Goal: Navigation & Orientation: Find specific page/section

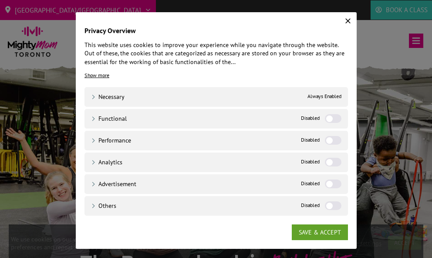
click at [330, 115] on label "Functional" at bounding box center [333, 118] width 17 height 9
click at [0, 0] on input "Functional" at bounding box center [0, 0] width 0 height 0
click at [330, 139] on label "Performance" at bounding box center [333, 140] width 17 height 9
click at [0, 0] on input "Performance" at bounding box center [0, 0] width 0 height 0
click at [330, 162] on label "Analytics" at bounding box center [333, 162] width 17 height 9
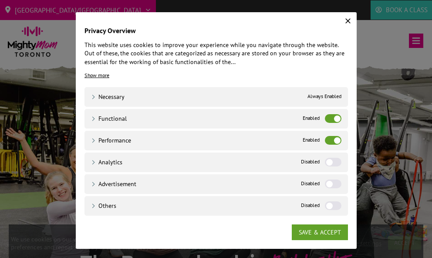
click at [0, 0] on input "Analytics" at bounding box center [0, 0] width 0 height 0
click at [316, 229] on link "SAVE & ACCEPT" at bounding box center [320, 232] width 56 height 16
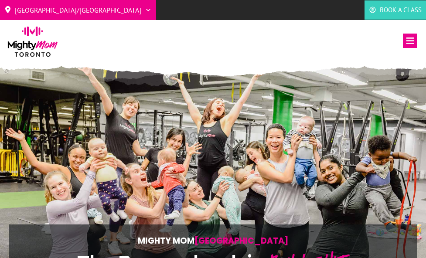
click at [408, 41] on icon at bounding box center [410, 41] width 14 height 14
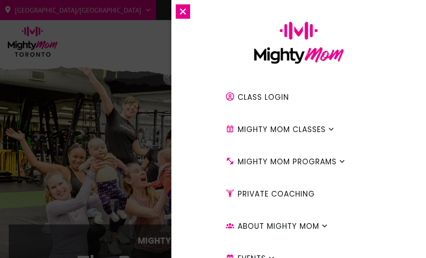
click at [339, 157] on span at bounding box center [341, 162] width 7 height 24
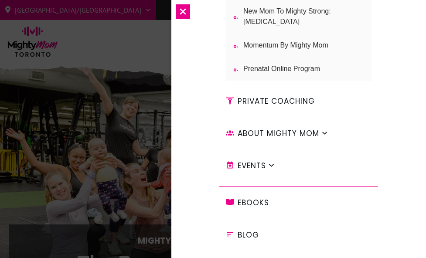
scroll to position [193, 0]
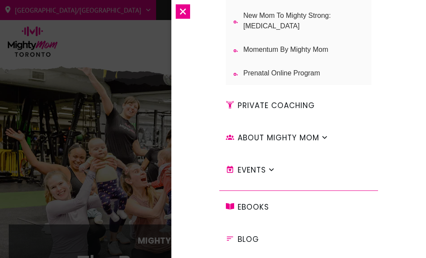
click at [321, 133] on span at bounding box center [324, 138] width 7 height 24
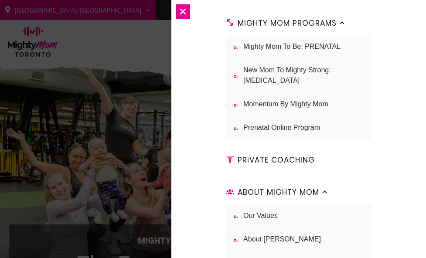
scroll to position [135, 0]
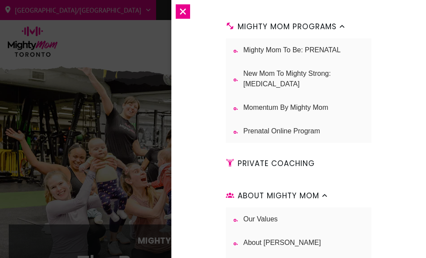
click at [305, 43] on link "Mighty Mom to Be: PRENATAL" at bounding box center [290, 50] width 129 height 19
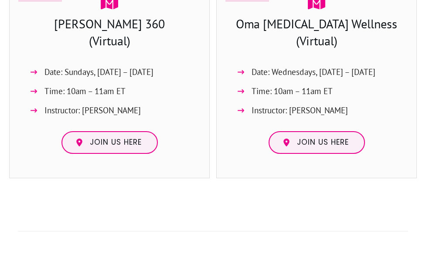
scroll to position [907, 0]
